Goal: Information Seeking & Learning: Understand process/instructions

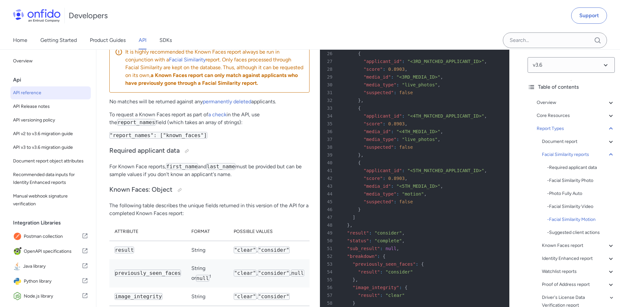
scroll to position [8, 0]
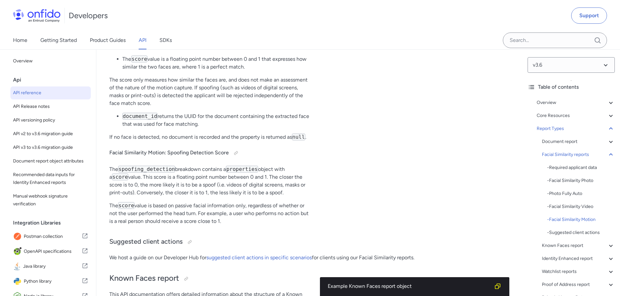
scroll to position [34586, 0]
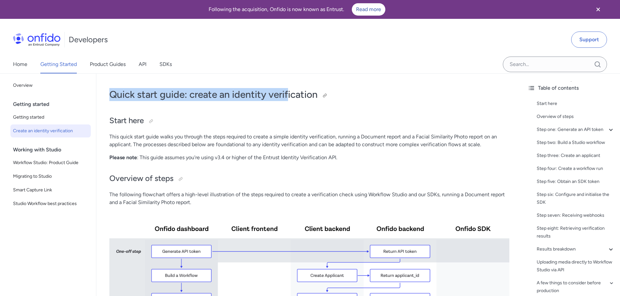
drag, startPoint x: 109, startPoint y: 94, endPoint x: 287, endPoint y: 98, distance: 178.2
click at [277, 99] on h1 "Quick start guide: create an identity verification" at bounding box center [309, 94] width 400 height 13
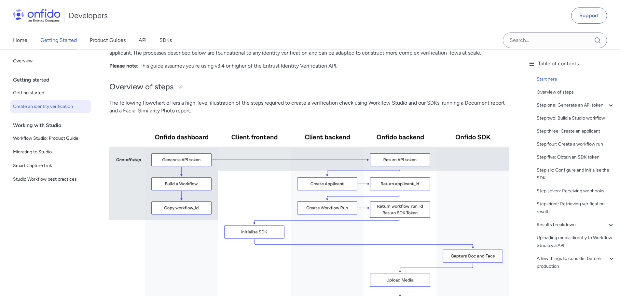
scroll to position [98, 0]
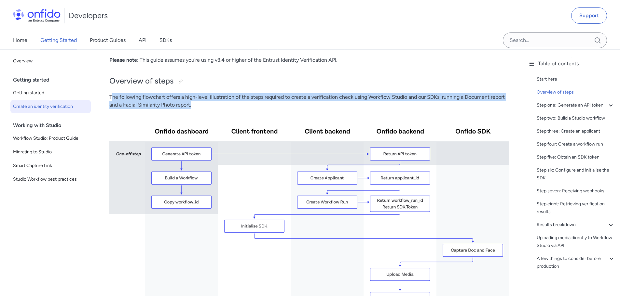
drag, startPoint x: 208, startPoint y: 106, endPoint x: 110, endPoint y: 96, distance: 98.0
click at [110, 96] on p "The following flowchart offers a high-level illustration of the steps required …" at bounding box center [309, 101] width 400 height 16
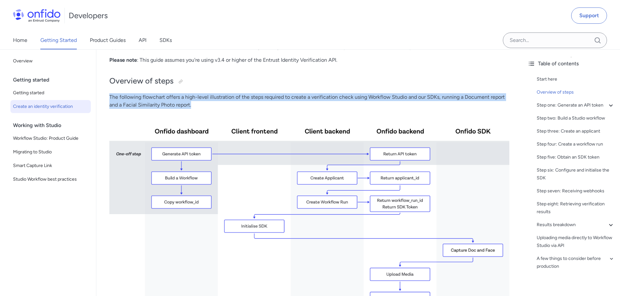
drag, startPoint x: 108, startPoint y: 98, endPoint x: 209, endPoint y: 105, distance: 101.1
click at [208, 105] on p "The following flowchart offers a high-level illustration of the steps required …" at bounding box center [309, 101] width 400 height 16
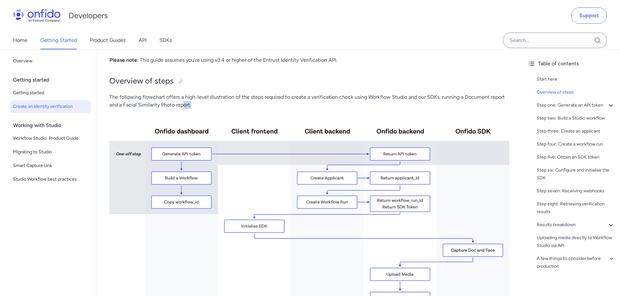
drag, startPoint x: 208, startPoint y: 102, endPoint x: 183, endPoint y: 101, distance: 24.7
click at [183, 101] on p "The following flowchart offers a high-level illustration of the steps required …" at bounding box center [309, 101] width 400 height 16
click at [193, 103] on p "The following flowchart offers a high-level illustration of the steps required …" at bounding box center [309, 101] width 400 height 16
click at [142, 36] on link "API" at bounding box center [143, 40] width 8 height 18
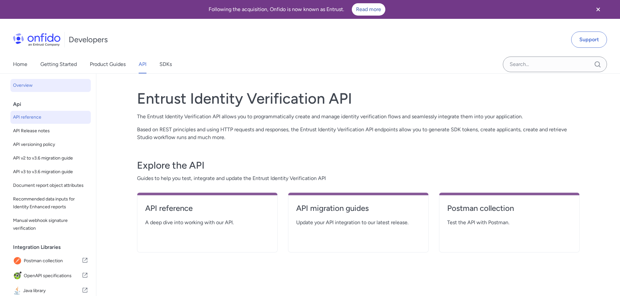
click at [33, 114] on span "API reference" at bounding box center [50, 117] width 75 height 8
select select "http"
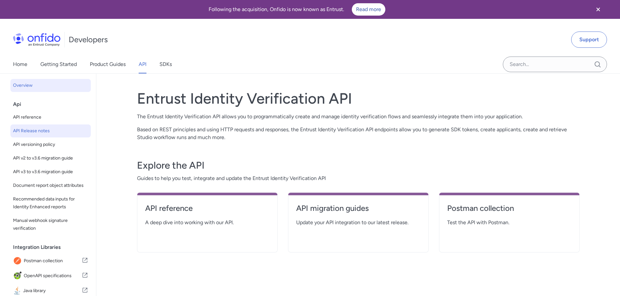
select select "http"
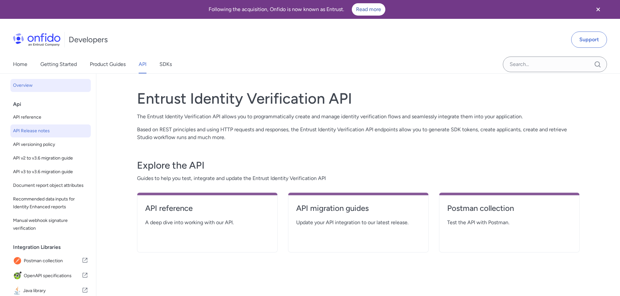
select select "http"
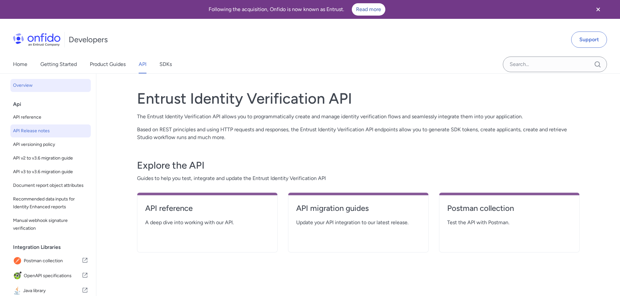
select select "http"
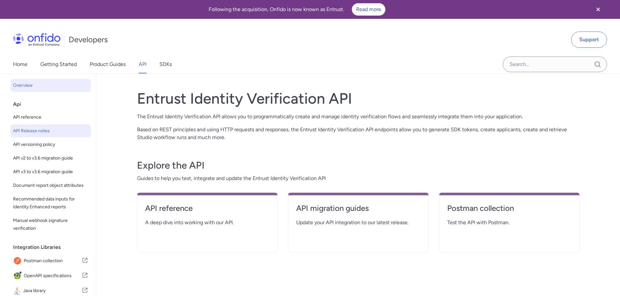
select select "http"
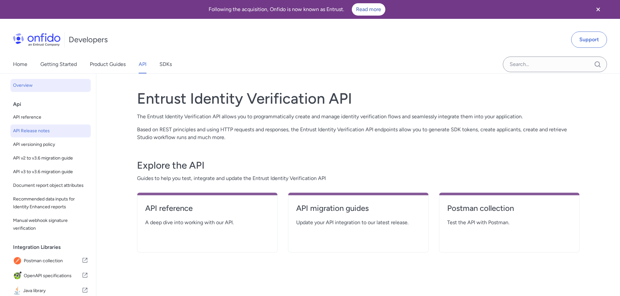
select select "http"
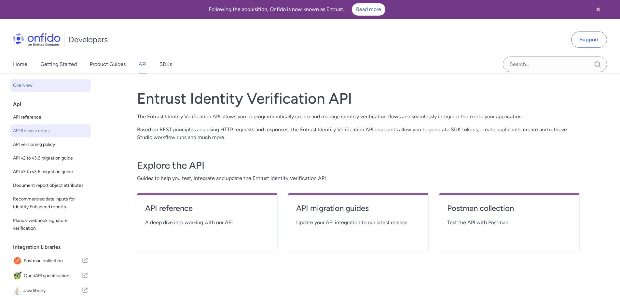
select select "http"
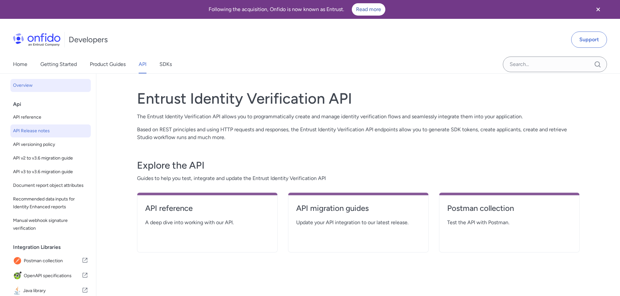
select select "http"
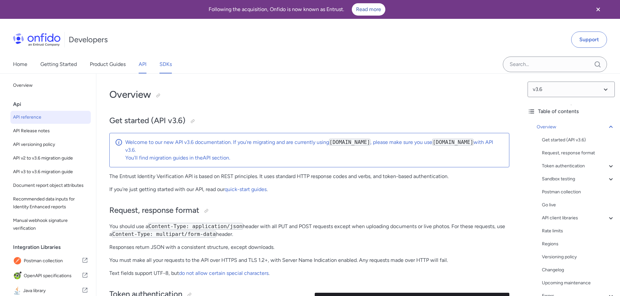
click at [160, 65] on link "SDKs" at bounding box center [165, 64] width 12 height 18
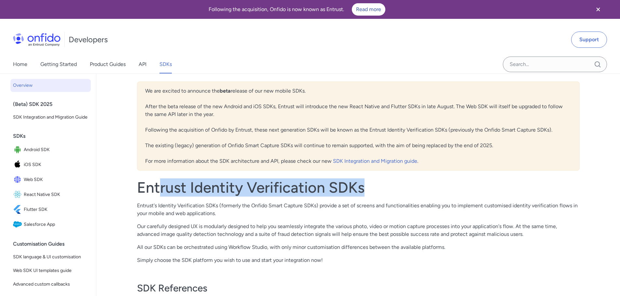
drag, startPoint x: 173, startPoint y: 190, endPoint x: 365, endPoint y: 190, distance: 191.5
click at [363, 190] on h1 "Entrust Identity Verification SDKs" at bounding box center [358, 188] width 442 height 18
click at [365, 190] on h1 "Entrust Identity Verification SDKs" at bounding box center [358, 188] width 442 height 18
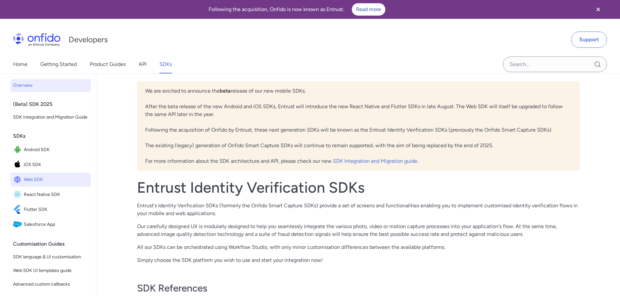
click at [32, 184] on span "Web SDK" at bounding box center [56, 179] width 64 height 9
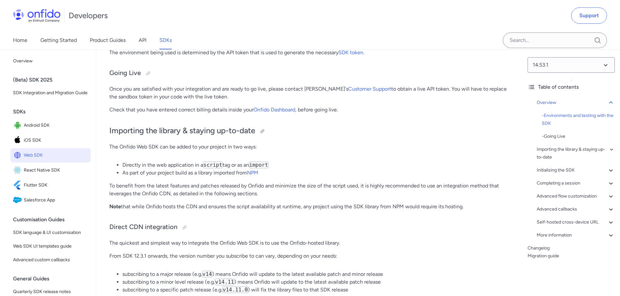
scroll to position [423, 0]
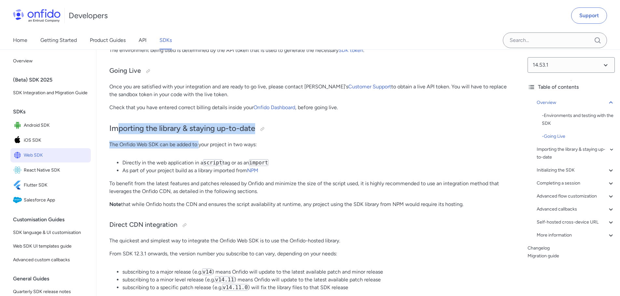
drag, startPoint x: 131, startPoint y: 134, endPoint x: 215, endPoint y: 180, distance: 95.8
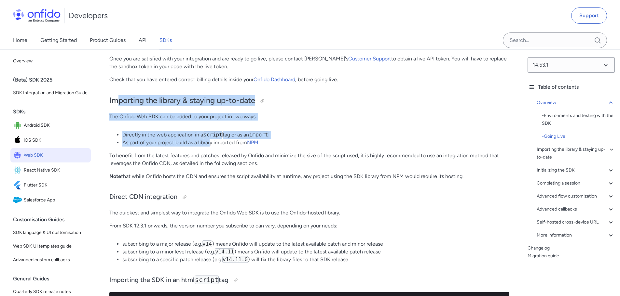
scroll to position [488, 0]
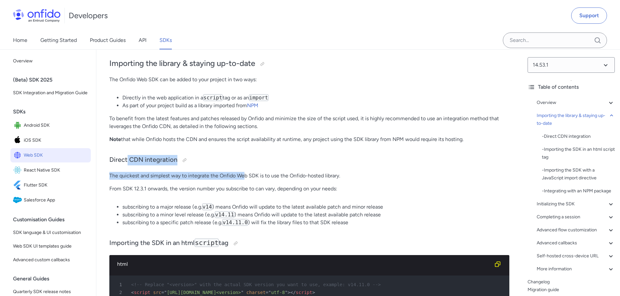
drag, startPoint x: 128, startPoint y: 165, endPoint x: 267, endPoint y: 176, distance: 139.6
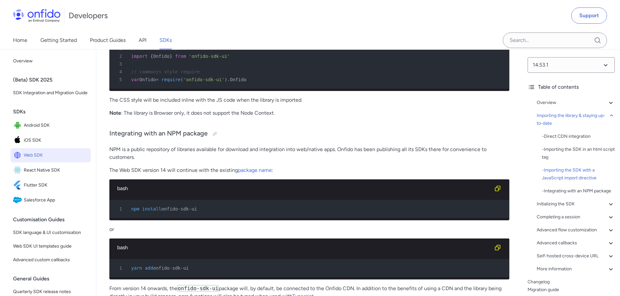
scroll to position [911, 0]
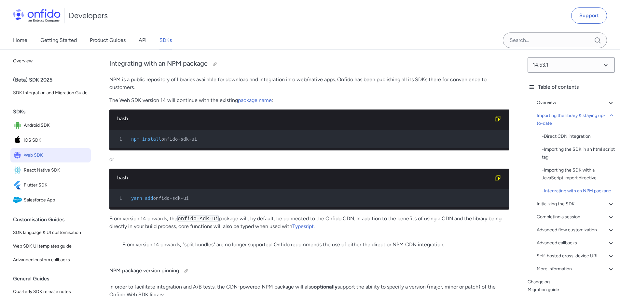
drag, startPoint x: 126, startPoint y: 146, endPoint x: 199, endPoint y: 148, distance: 73.2
click at [198, 143] on div "1 npm install onfido-sdk-ui" at bounding box center [306, 139] width 388 height 8
drag, startPoint x: 202, startPoint y: 150, endPoint x: 132, endPoint y: 150, distance: 69.6
click at [132, 143] on div "1 npm install onfido-sdk-ui" at bounding box center [306, 139] width 388 height 8
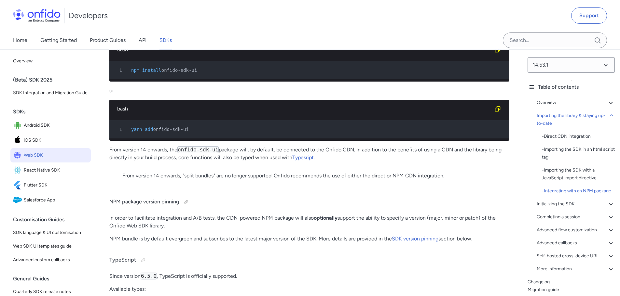
scroll to position [943, 0]
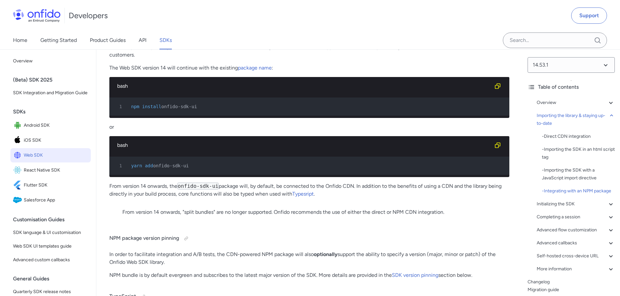
click at [138, 109] on span "npm" at bounding box center [135, 106] width 8 height 5
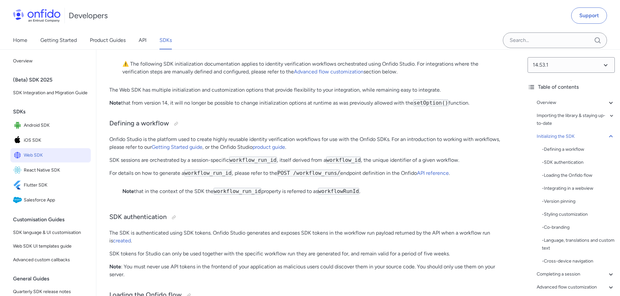
scroll to position [1236, 0]
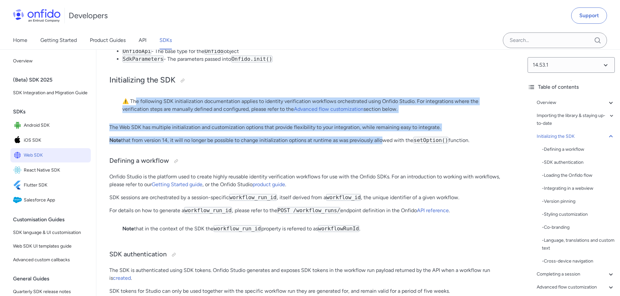
drag, startPoint x: 136, startPoint y: 120, endPoint x: 380, endPoint y: 161, distance: 247.5
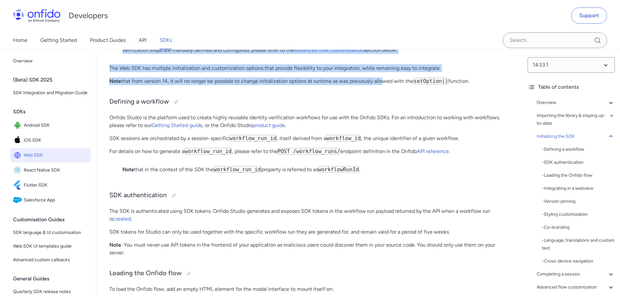
scroll to position [1301, 0]
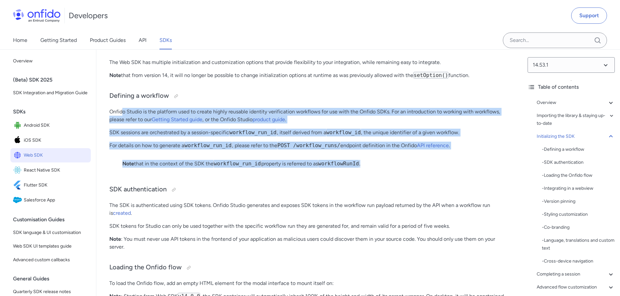
drag, startPoint x: 123, startPoint y: 127, endPoint x: 375, endPoint y: 180, distance: 257.2
click at [380, 168] on p "Note that in the context of the SDK the workflow_run_id property is referred to…" at bounding box center [309, 164] width 374 height 8
click at [171, 150] on p "For details on how to generate a workflow_run_id , please refer to the POST /wo…" at bounding box center [309, 146] width 400 height 8
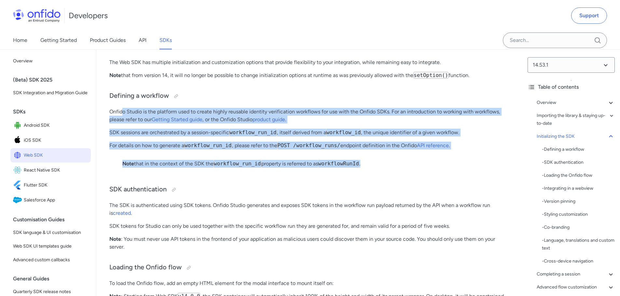
click at [113, 137] on p "SDK sessions are orchestrated by a session-specific workflow_run_id , itself de…" at bounding box center [309, 133] width 400 height 8
click at [111, 137] on p "SDK sessions are orchestrated by a session-specific workflow_run_id , itself de…" at bounding box center [309, 133] width 400 height 8
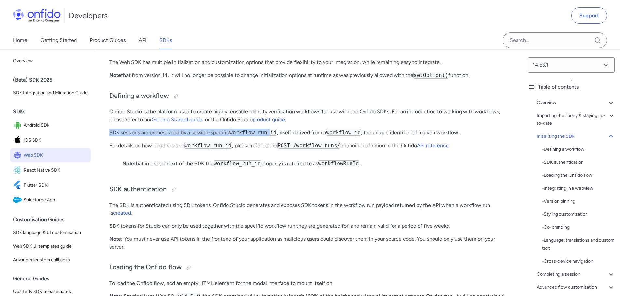
drag, startPoint x: 106, startPoint y: 151, endPoint x: 277, endPoint y: 159, distance: 171.6
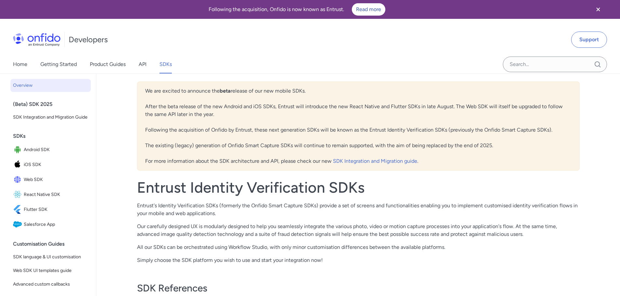
select select "http"
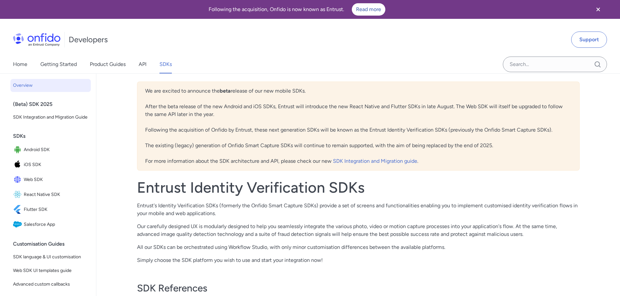
select select "http"
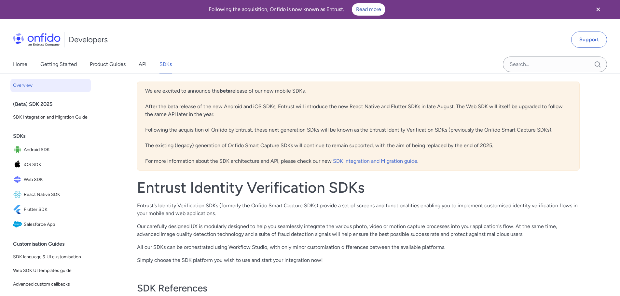
select select "http"
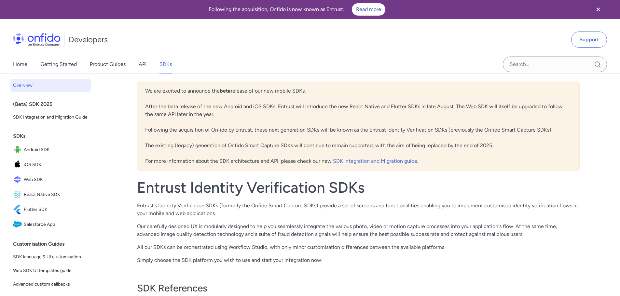
select select "http"
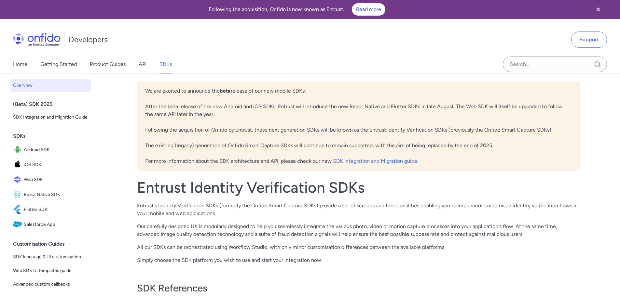
select select "http"
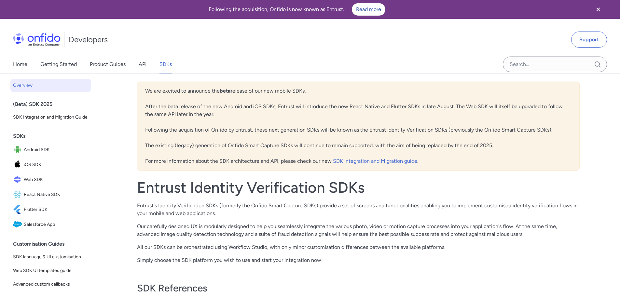
select select "http"
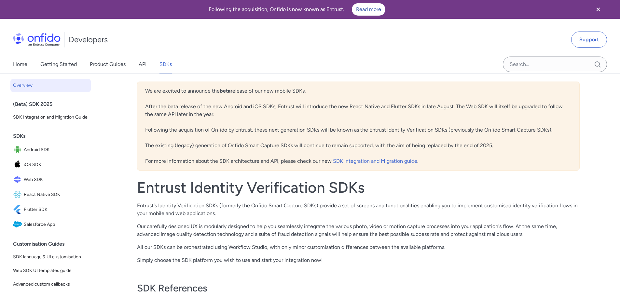
select select "http"
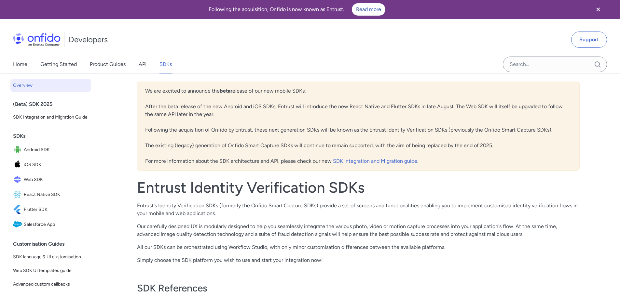
select select "http"
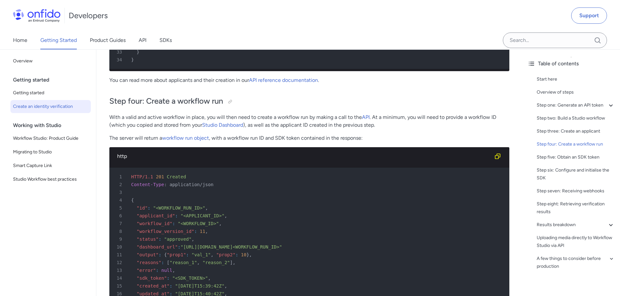
scroll to position [1994, 0]
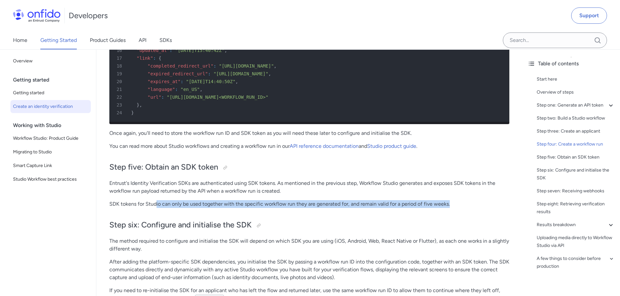
drag, startPoint x: 156, startPoint y: 219, endPoint x: 458, endPoint y: 221, distance: 302.1
click at [458, 208] on p "SDK tokens for Studio can only be used together with the specific workflow run …" at bounding box center [309, 204] width 400 height 8
click at [456, 208] on p "SDK tokens for Studio can only be used together with the specific workflow run …" at bounding box center [309, 204] width 400 height 8
drag, startPoint x: 132, startPoint y: 220, endPoint x: 455, endPoint y: 220, distance: 323.2
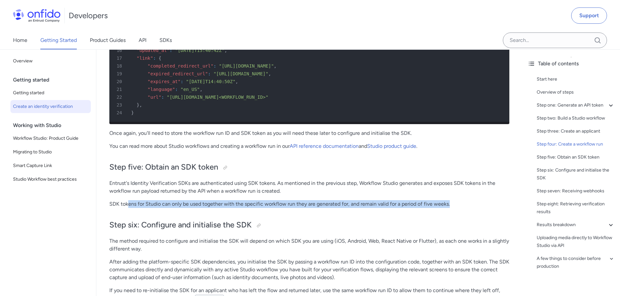
click at [455, 208] on p "SDK tokens for Studio can only be used together with the specific workflow run …" at bounding box center [309, 204] width 400 height 8
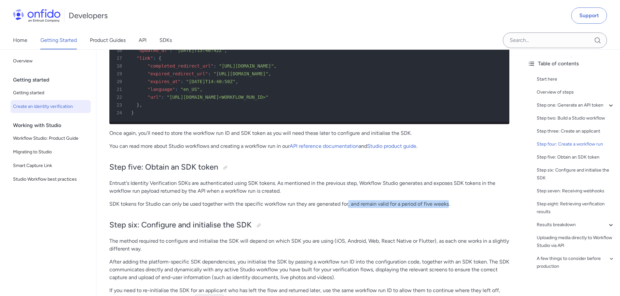
drag, startPoint x: 447, startPoint y: 219, endPoint x: 345, endPoint y: 223, distance: 102.2
click at [346, 208] on p "SDK tokens for Studio can only be used together with the specific workflow run …" at bounding box center [309, 204] width 400 height 8
click at [345, 208] on p "SDK tokens for Studio can only be used together with the specific workflow run …" at bounding box center [309, 204] width 400 height 8
drag, startPoint x: 449, startPoint y: 220, endPoint x: 372, endPoint y: 224, distance: 77.5
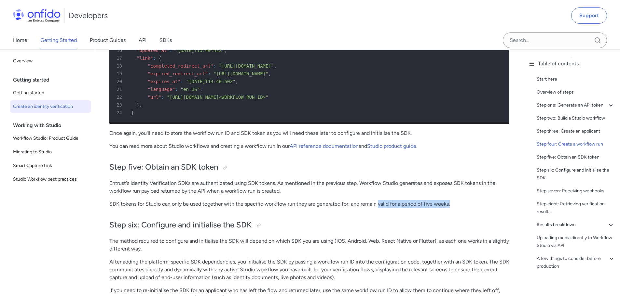
click at [345, 208] on p "SDK tokens for Studio can only be used together with the specific workflow run …" at bounding box center [309, 204] width 400 height 8
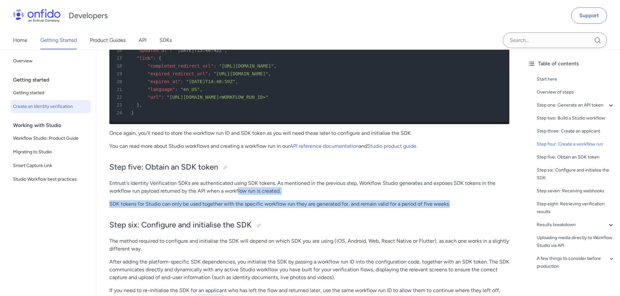
drag, startPoint x: 454, startPoint y: 220, endPoint x: 232, endPoint y: 207, distance: 222.8
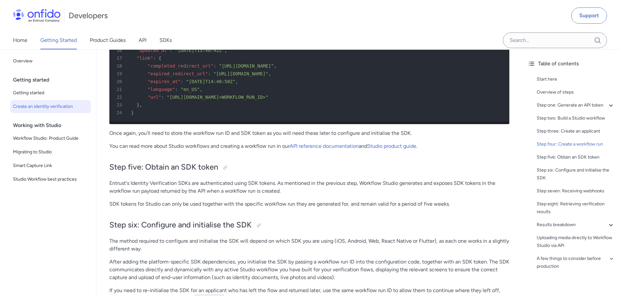
click at [207, 195] on p "Entrust's Identity Verification SDKs are authenticated using SDK tokens. As men…" at bounding box center [309, 188] width 400 height 16
drag, startPoint x: 120, startPoint y: 217, endPoint x: 296, endPoint y: 216, distance: 175.6
click at [294, 208] on p "SDK tokens for Studio can only be used together with the specific workflow run …" at bounding box center [309, 204] width 400 height 8
click at [296, 208] on p "SDK tokens for Studio can only be used together with the specific workflow run …" at bounding box center [309, 204] width 400 height 8
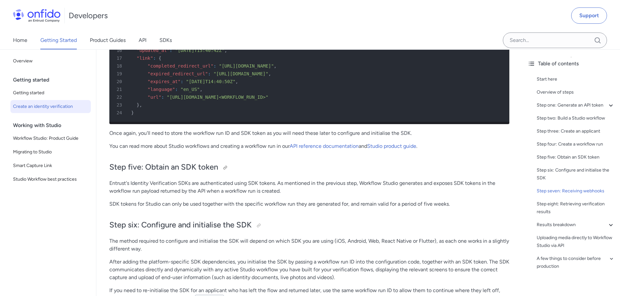
scroll to position [2259, 0]
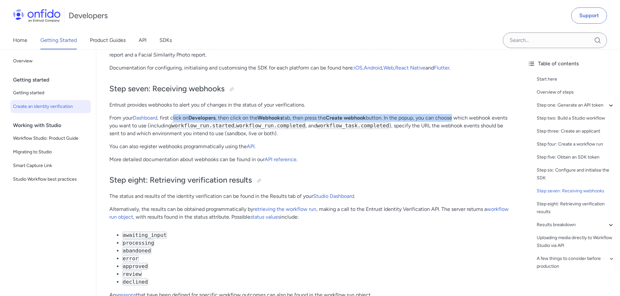
drag, startPoint x: 174, startPoint y: 133, endPoint x: 384, endPoint y: 140, distance: 210.2
click at [458, 134] on p "From your Dashboard , first click on Developers , then click on the Webhooks ta…" at bounding box center [309, 125] width 400 height 23
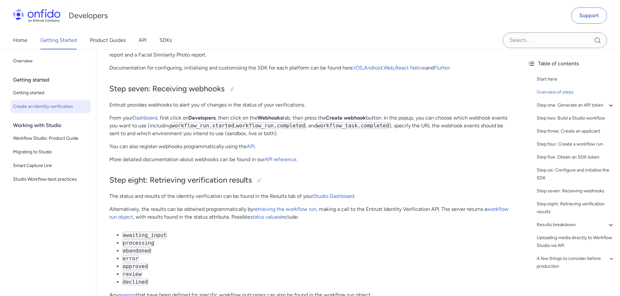
scroll to position [351, 0]
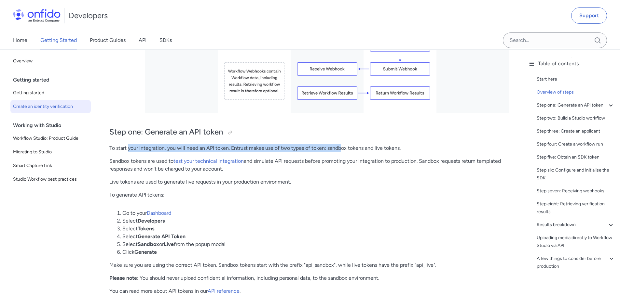
drag, startPoint x: 128, startPoint y: 146, endPoint x: 347, endPoint y: 145, distance: 218.9
click at [344, 145] on p "To start your integration, you will need an API token. Entrust makes use of two…" at bounding box center [309, 148] width 400 height 8
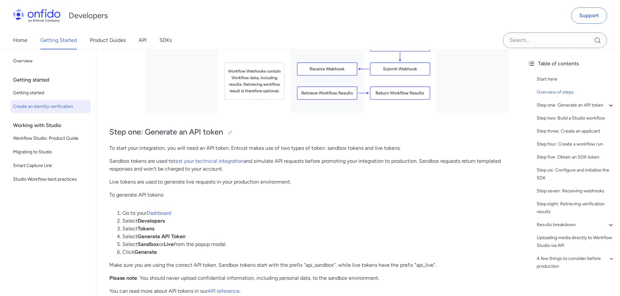
click at [351, 145] on p "To start your integration, you will need an API token. Entrust makes use of two…" at bounding box center [309, 148] width 400 height 8
click at [352, 145] on p "To start your integration, you will need an API token. Entrust makes use of two…" at bounding box center [309, 148] width 400 height 8
drag, startPoint x: 113, startPoint y: 194, endPoint x: 174, endPoint y: 195, distance: 60.5
drag, startPoint x: 127, startPoint y: 245, endPoint x: 227, endPoint y: 246, distance: 100.8
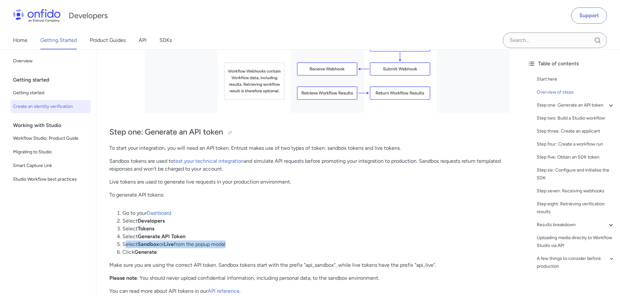
click at [227, 246] on li "Select Sandbox or Live from the popup modal" at bounding box center [315, 245] width 387 height 8
drag, startPoint x: 128, startPoint y: 244, endPoint x: 220, endPoint y: 242, distance: 91.4
click at [220, 242] on li "Select Sandbox or Live from the popup modal" at bounding box center [315, 245] width 387 height 8
click at [130, 243] on li "Select Sandbox or Live from the popup modal" at bounding box center [315, 245] width 387 height 8
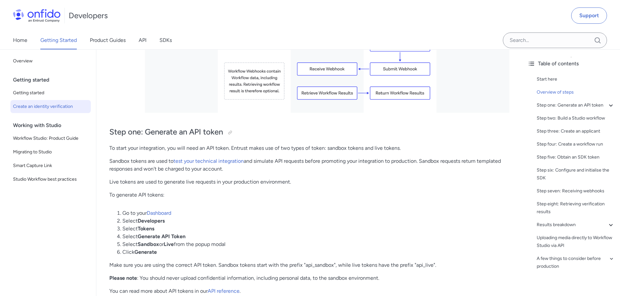
click at [126, 243] on li "Select Sandbox or Live from the popup modal" at bounding box center [315, 245] width 387 height 8
drag, startPoint x: 121, startPoint y: 245, endPoint x: 206, endPoint y: 246, distance: 84.2
click at [205, 247] on li "Select Sandbox or Live from the popup modal" at bounding box center [315, 245] width 387 height 8
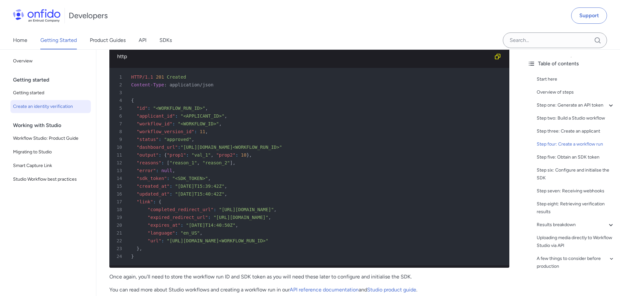
scroll to position [1756, 0]
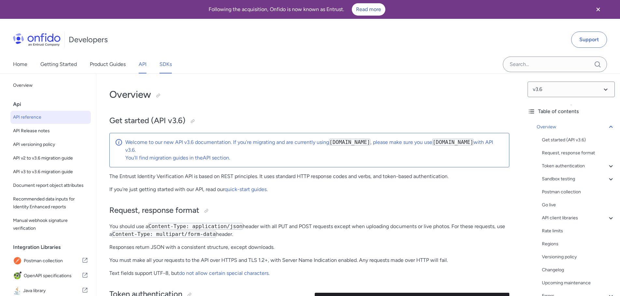
click at [167, 65] on link "SDKs" at bounding box center [165, 64] width 12 height 18
